Goal: Find specific page/section: Find specific page/section

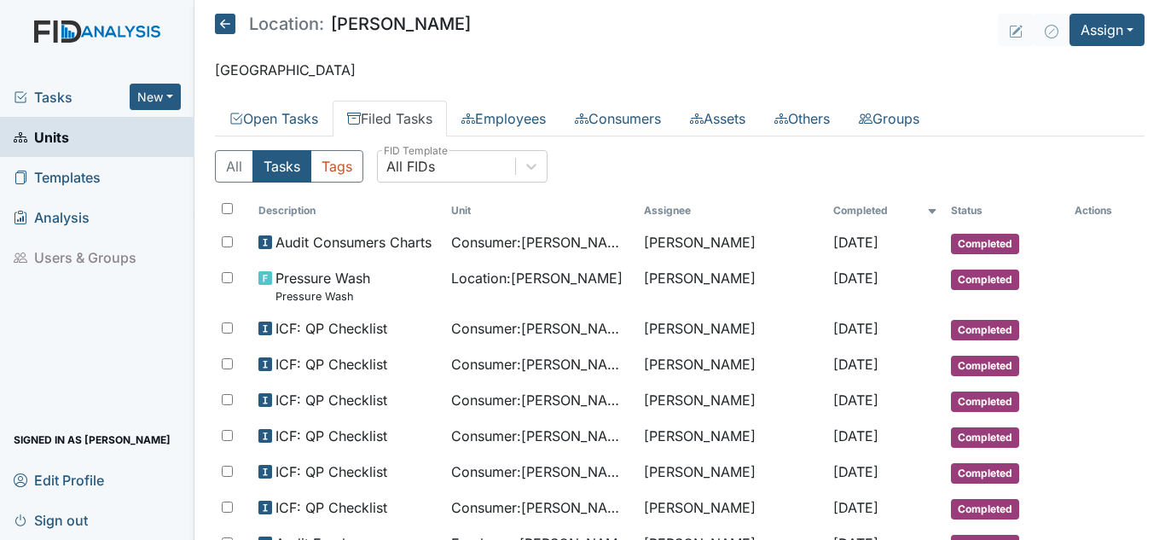
scroll to position [793, 0]
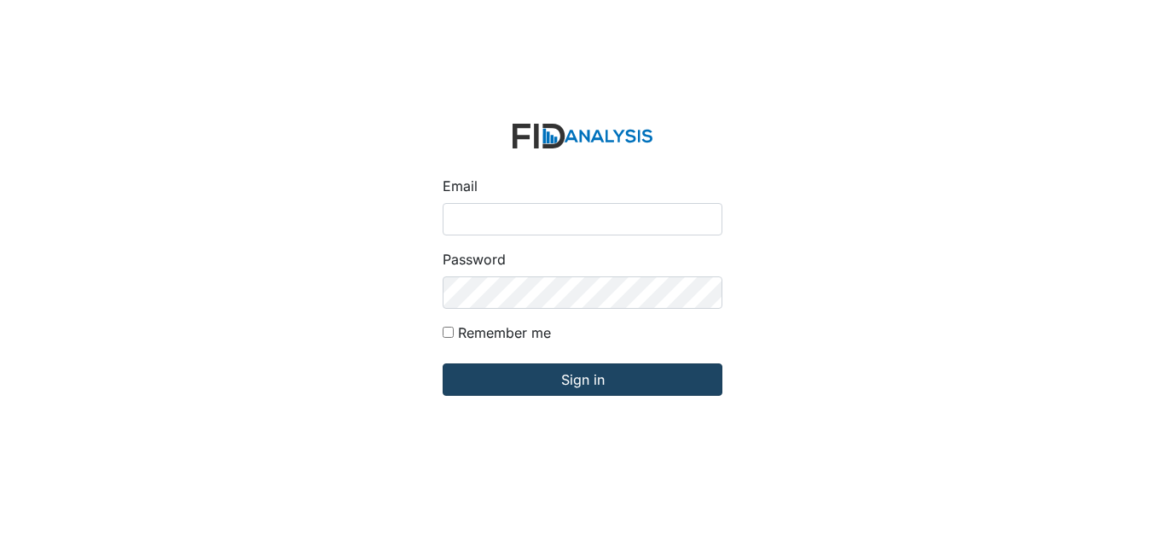
type input "[EMAIL_ADDRESS][DOMAIN_NAME]"
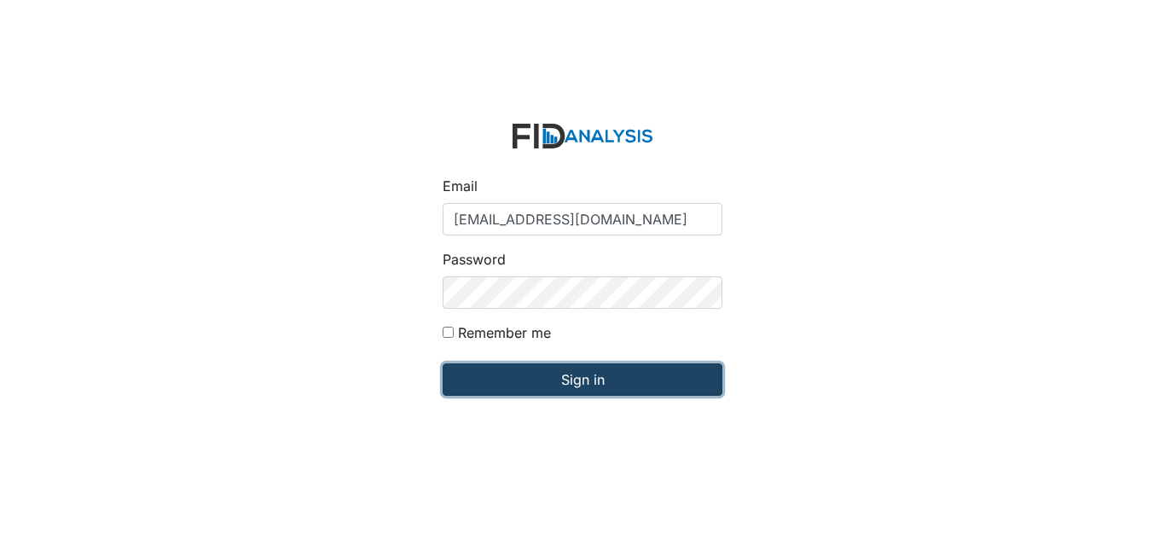
click at [501, 378] on input "Sign in" at bounding box center [583, 379] width 280 height 32
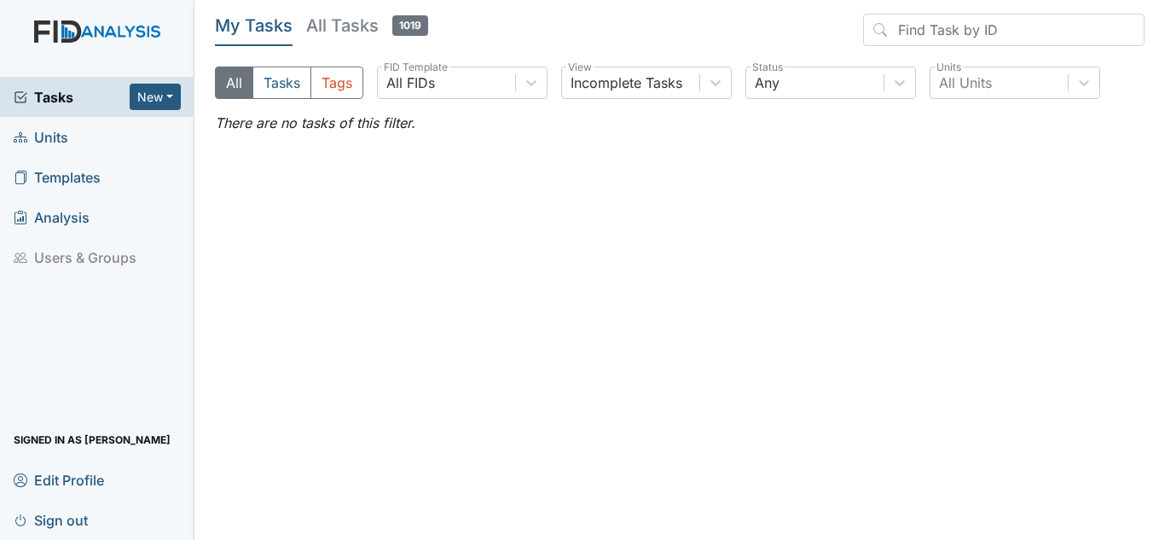
click at [49, 134] on span "Units" at bounding box center [41, 137] width 55 height 26
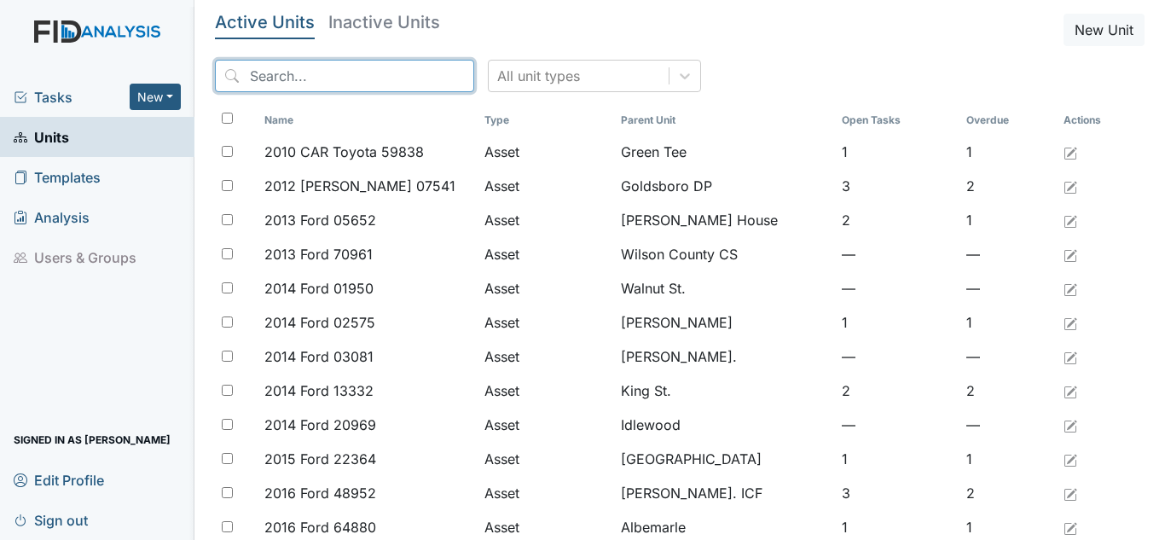
click at [316, 77] on input "search" at bounding box center [344, 76] width 259 height 32
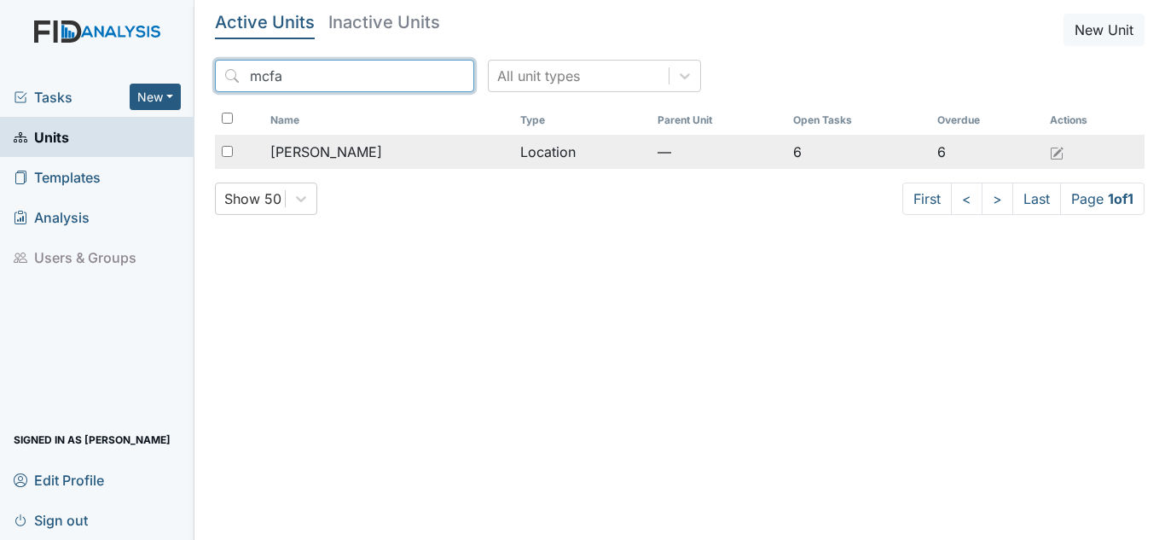
type input "mcfa"
click at [342, 147] on span "[PERSON_NAME]" at bounding box center [326, 152] width 112 height 20
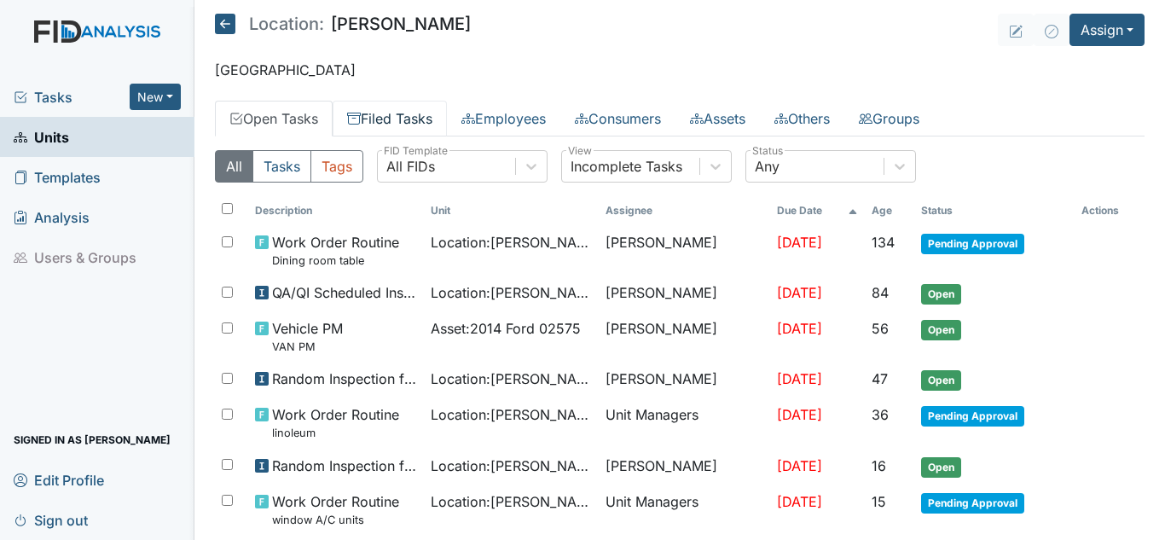
click at [421, 114] on link "Filed Tasks" at bounding box center [390, 119] width 114 height 36
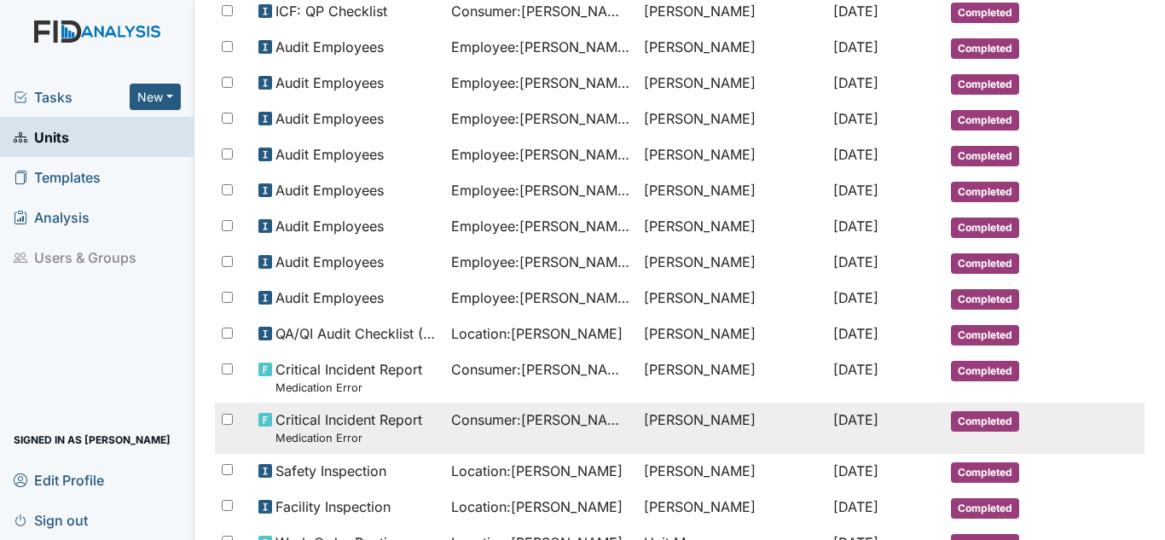
scroll to position [496, 0]
